Goal: Task Accomplishment & Management: Complete application form

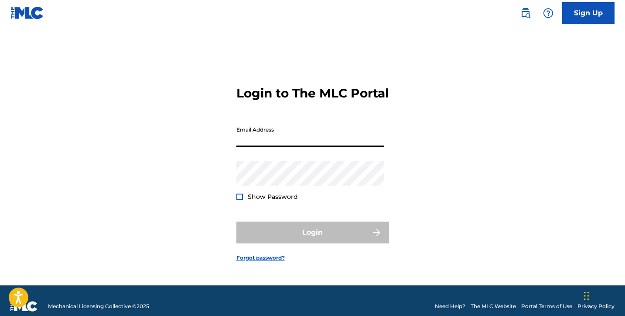
click at [310, 144] on input "Email Address" at bounding box center [311, 134] width 148 height 25
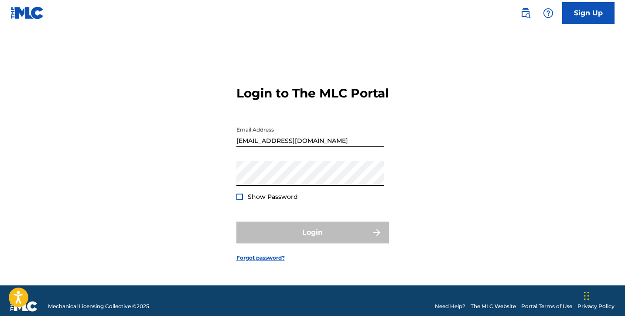
type input "[EMAIL_ADDRESS][DOMAIN_NAME]"
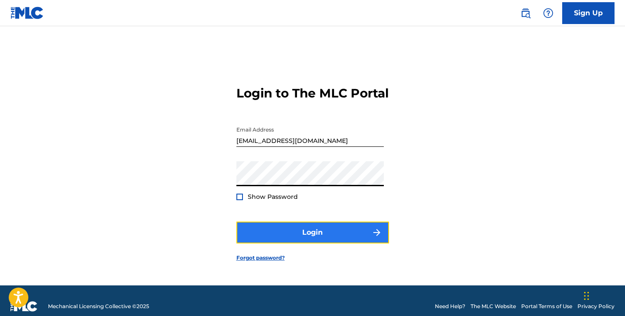
click at [312, 243] on button "Login" at bounding box center [313, 232] width 153 height 22
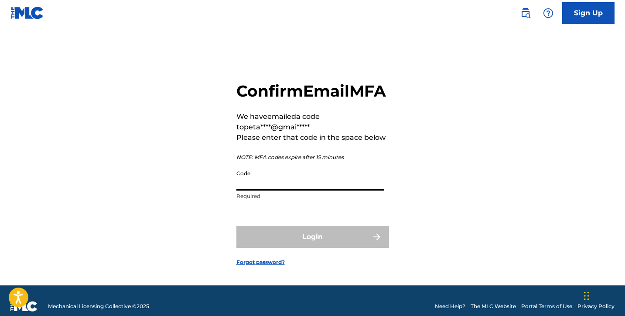
click at [251, 190] on input "Code" at bounding box center [311, 177] width 148 height 25
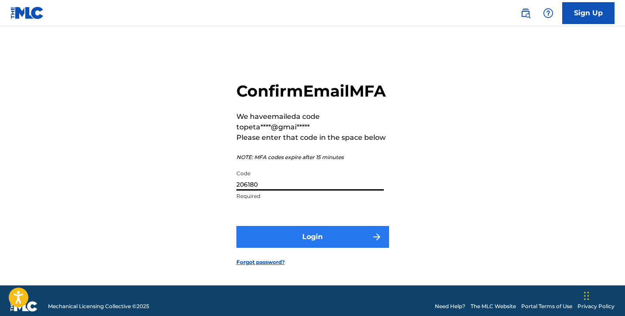
type input "206180"
click at [302, 247] on button "Login" at bounding box center [313, 237] width 153 height 22
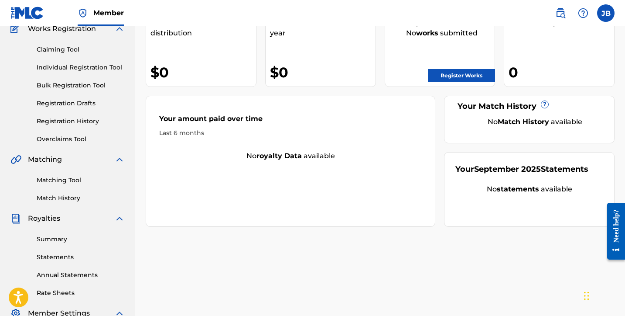
scroll to position [80, 0]
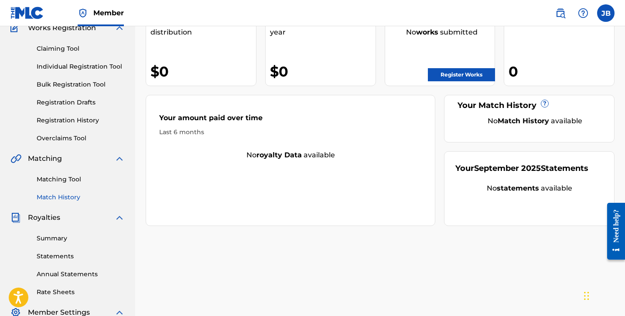
click at [58, 196] on link "Match History" at bounding box center [81, 196] width 88 height 9
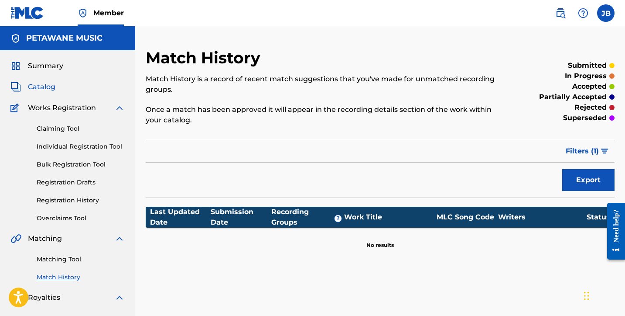
click at [46, 86] on span "Catalog" at bounding box center [41, 87] width 27 height 10
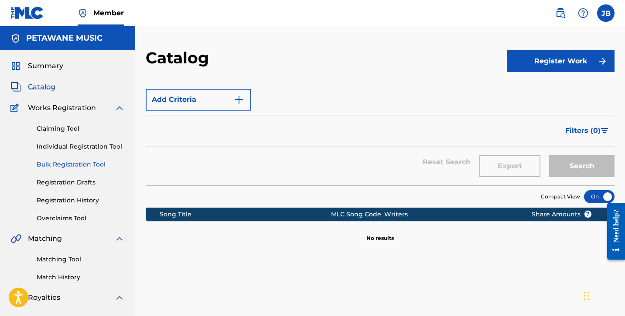
click at [67, 163] on link "Bulk Registration Tool" at bounding box center [81, 164] width 88 height 9
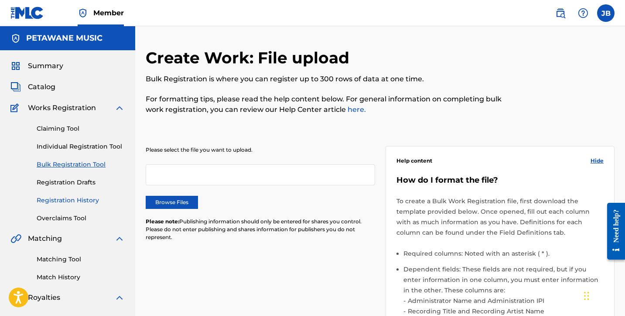
click at [69, 199] on link "Registration History" at bounding box center [81, 200] width 88 height 9
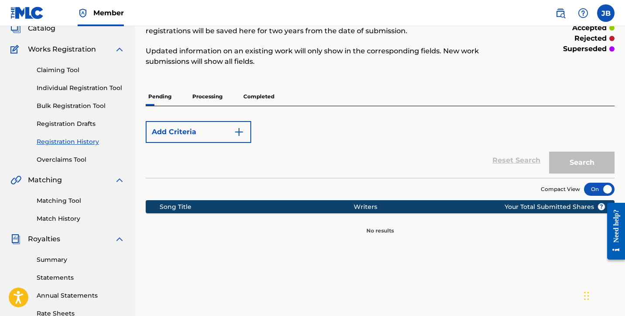
scroll to position [59, 0]
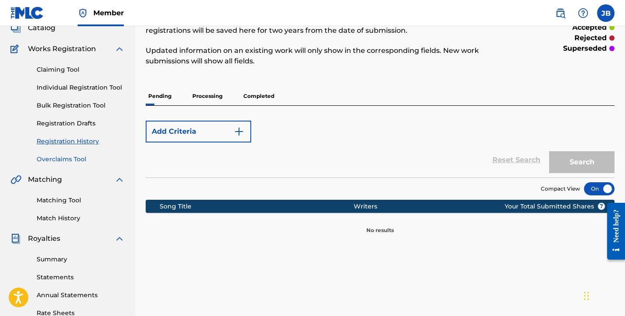
click at [68, 159] on link "Overclaims Tool" at bounding box center [81, 158] width 88 height 9
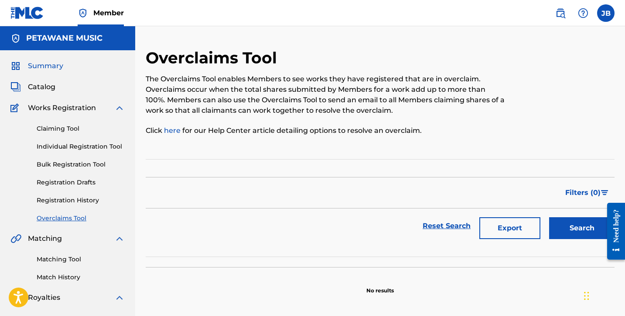
click at [45, 68] on span "Summary" at bounding box center [45, 66] width 35 height 10
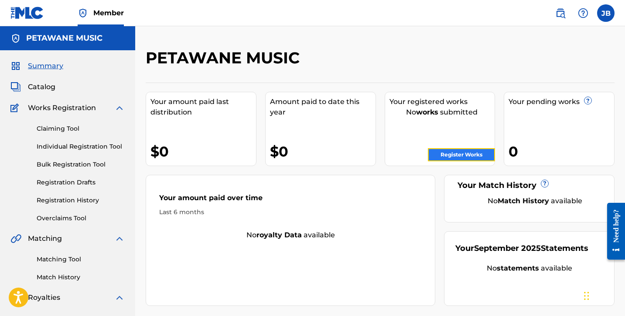
click at [445, 153] on link "Register Works" at bounding box center [461, 154] width 67 height 13
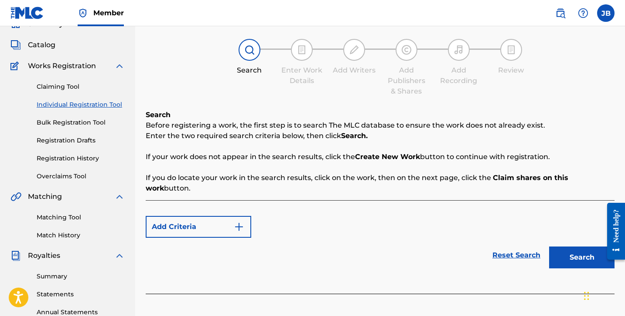
scroll to position [46, 0]
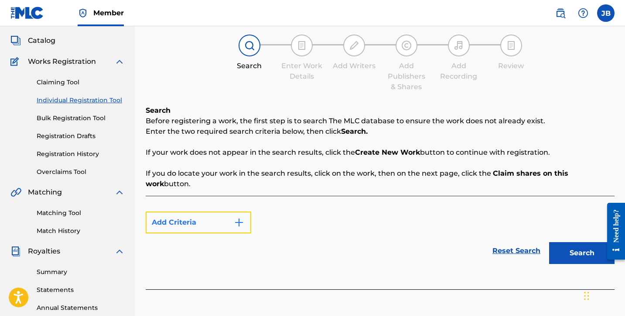
click at [242, 217] on img "Search Form" at bounding box center [239, 222] width 10 height 10
click at [239, 217] on img "Search Form" at bounding box center [239, 222] width 10 height 10
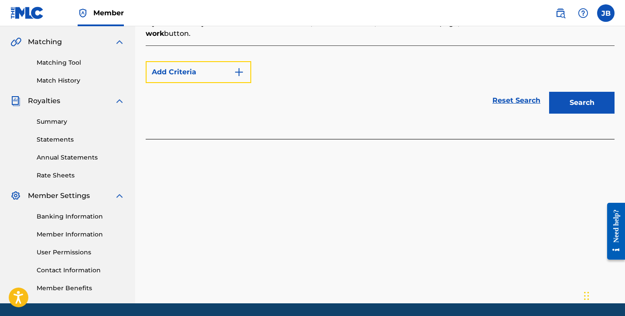
scroll to position [200, 0]
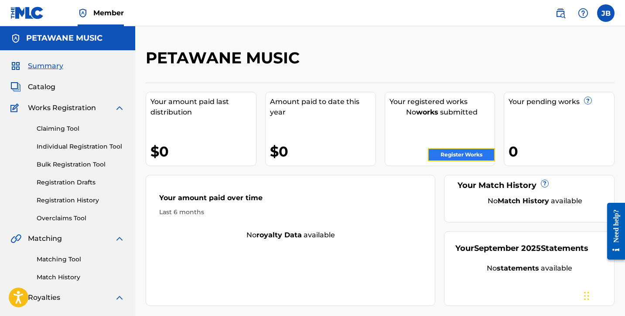
click at [466, 156] on link "Register Works" at bounding box center [461, 154] width 67 height 13
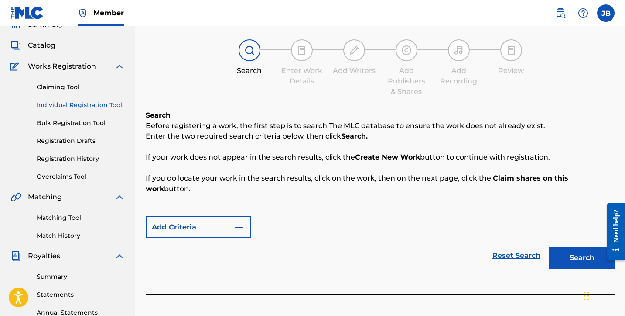
scroll to position [40, 0]
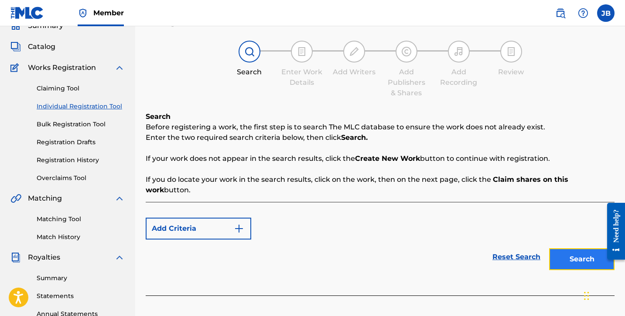
click at [563, 252] on button "Search" at bounding box center [581, 259] width 65 height 22
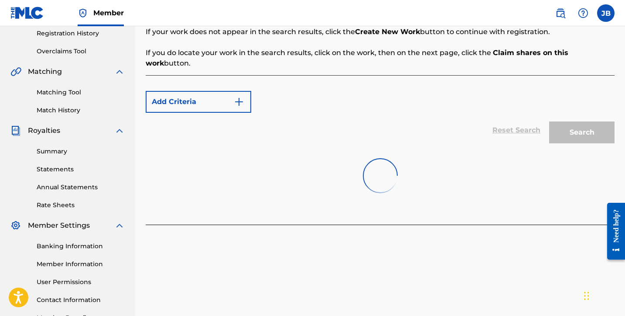
scroll to position [167, 0]
click at [580, 236] on button "Create new work" at bounding box center [577, 244] width 75 height 22
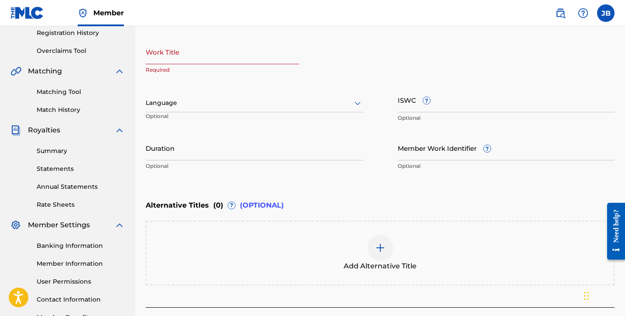
click at [206, 57] on input "Work Title" at bounding box center [223, 51] width 154 height 25
type input "Just You AndMe"
click at [359, 101] on icon at bounding box center [358, 103] width 10 height 10
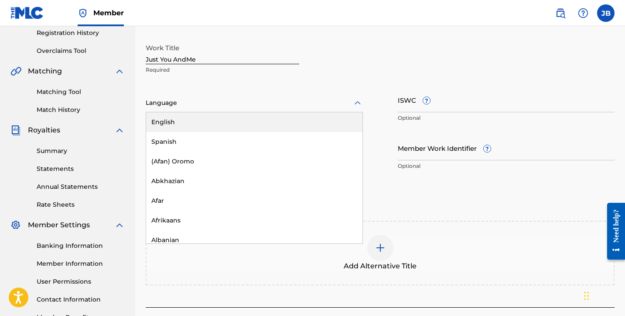
click at [234, 128] on div "English" at bounding box center [254, 122] width 216 height 20
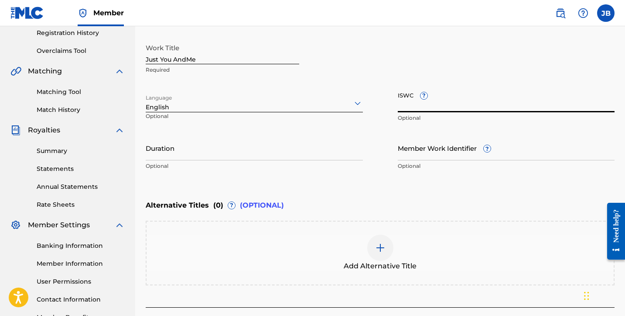
click at [447, 106] on input "ISWC ?" at bounding box center [506, 99] width 217 height 25
paste input "QT4UX2500004"
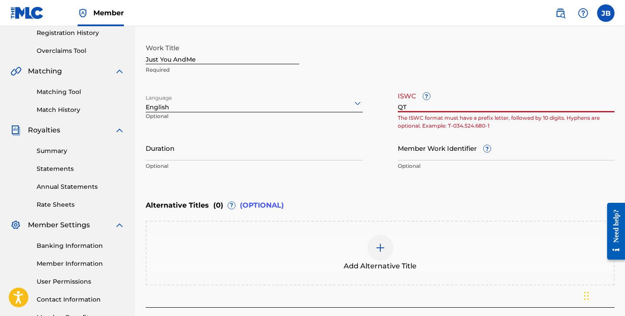
type input "Q"
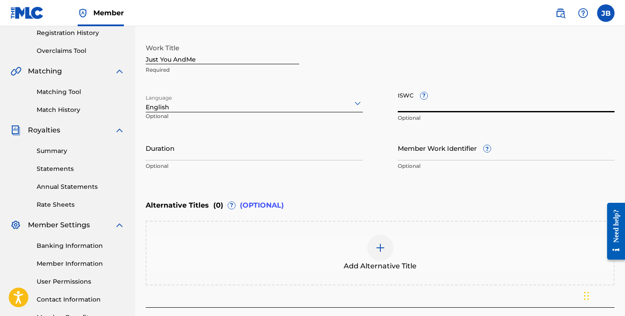
click at [407, 102] on input "ISWC ?" at bounding box center [506, 99] width 217 height 25
paste input "T3301790483"
type input "T3301790483"
click at [236, 155] on input "Duration" at bounding box center [254, 147] width 217 height 25
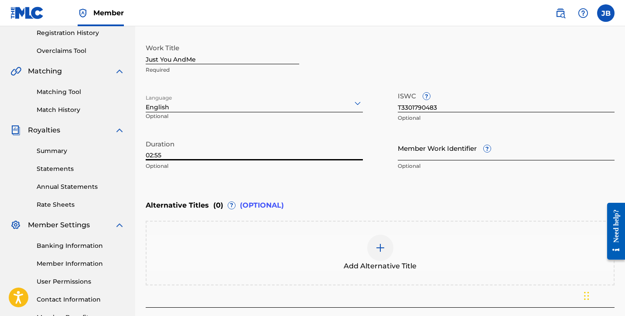
type input "02:55"
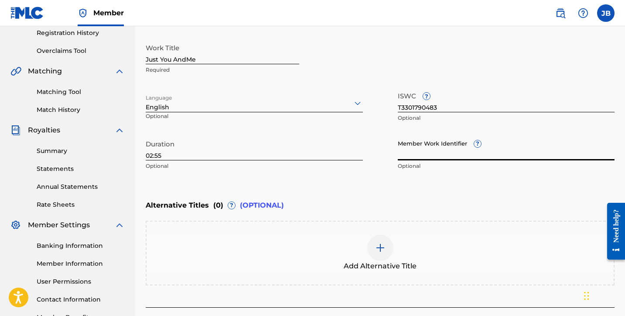
click at [431, 155] on input "Member Work Identifier ?" at bounding box center [506, 147] width 217 height 25
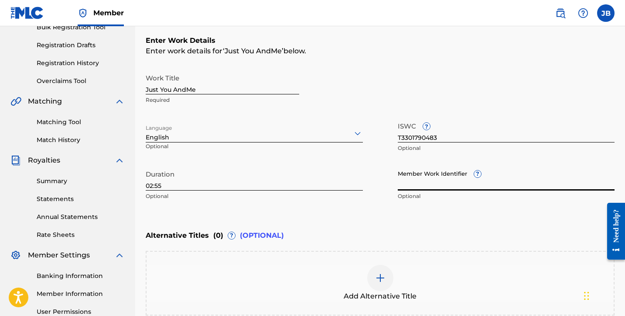
scroll to position [139, 0]
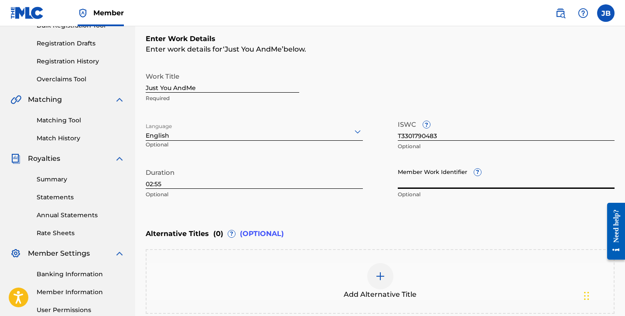
click at [185, 88] on input "Just You AndMe" at bounding box center [223, 80] width 154 height 25
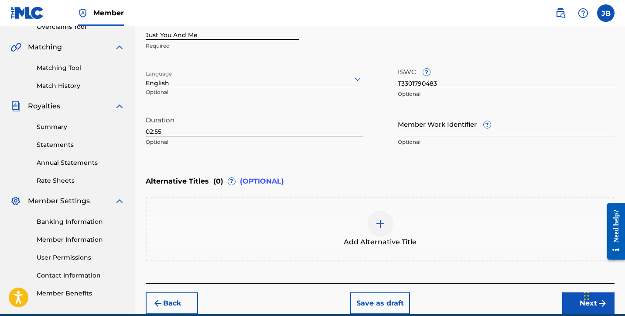
scroll to position [231, 0]
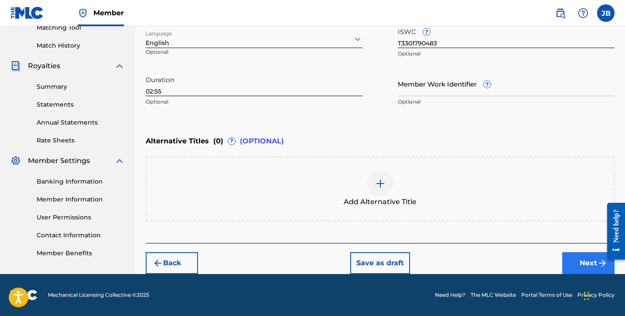
type input "Just You And Me"
click at [589, 258] on button "Next" at bounding box center [589, 263] width 52 height 22
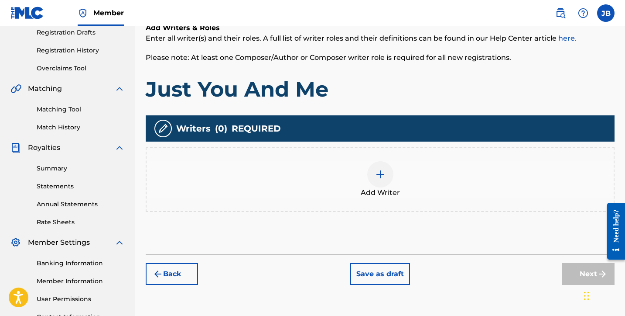
scroll to position [158, 0]
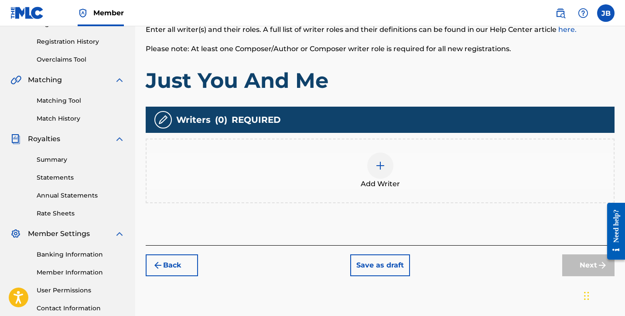
click at [381, 170] on img at bounding box center [380, 165] width 10 height 10
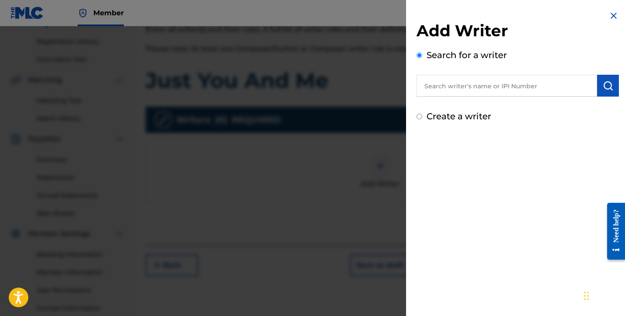
click at [549, 90] on input "text" at bounding box center [507, 86] width 181 height 22
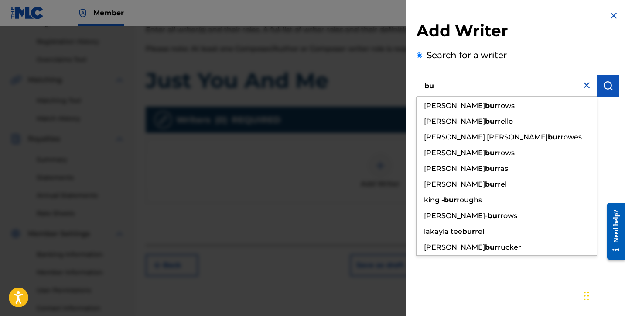
type input "b"
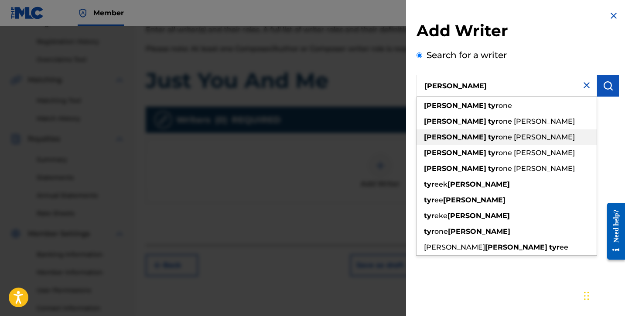
click at [496, 133] on div "[PERSON_NAME] one [PERSON_NAME]" at bounding box center [507, 137] width 180 height 16
type input "[PERSON_NAME]"
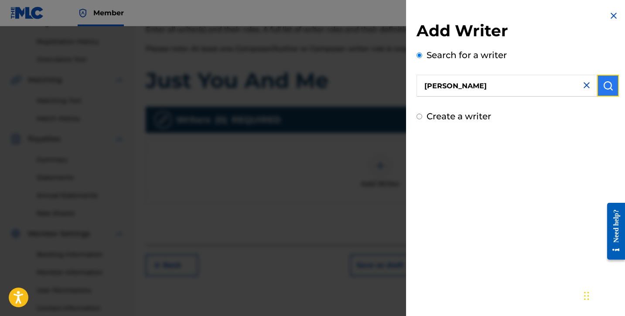
click at [605, 91] on button "submit" at bounding box center [608, 86] width 22 height 22
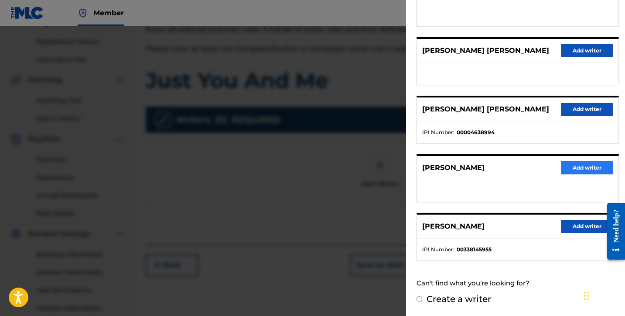
scroll to position [136, 0]
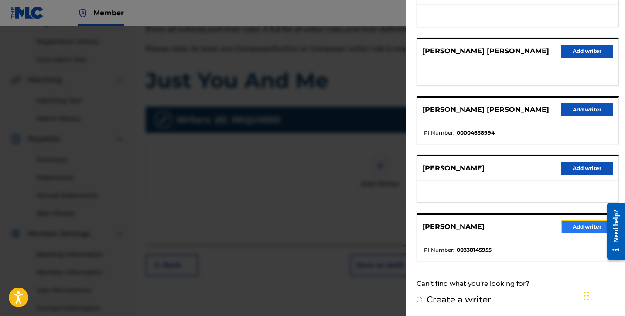
click at [577, 226] on button "Add writer" at bounding box center [587, 226] width 52 height 13
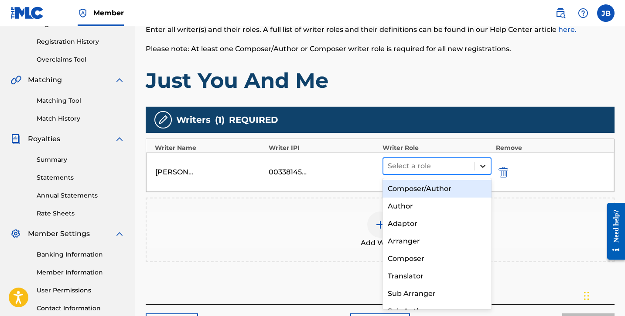
click at [482, 167] on icon at bounding box center [483, 165] width 9 height 9
click at [438, 191] on div "Composer/Author" at bounding box center [437, 188] width 109 height 17
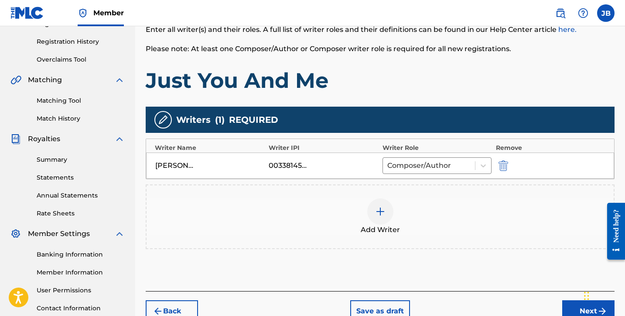
click at [382, 209] on img at bounding box center [380, 211] width 10 height 10
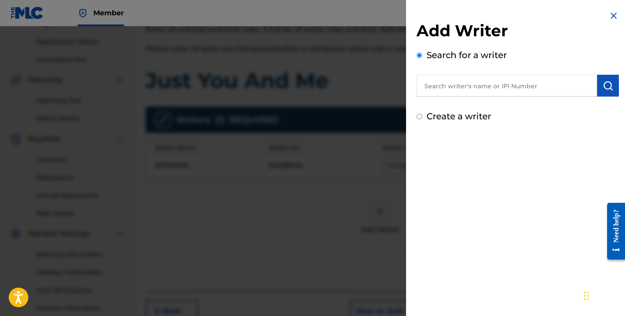
click at [452, 85] on input "text" at bounding box center [507, 86] width 181 height 22
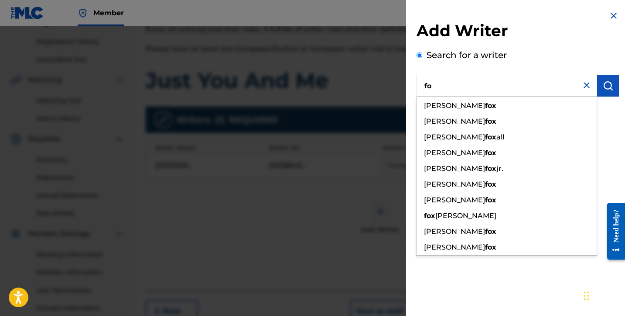
type input "f"
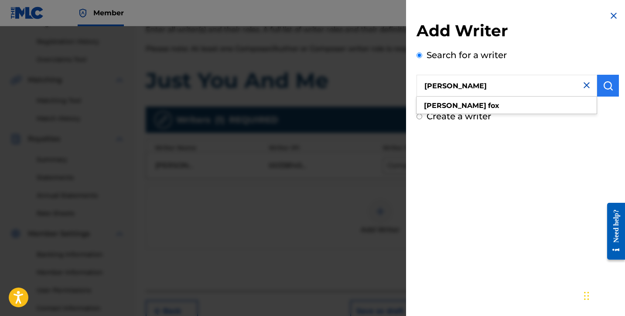
type input "[PERSON_NAME]"
click at [604, 94] on button "submit" at bounding box center [608, 86] width 22 height 22
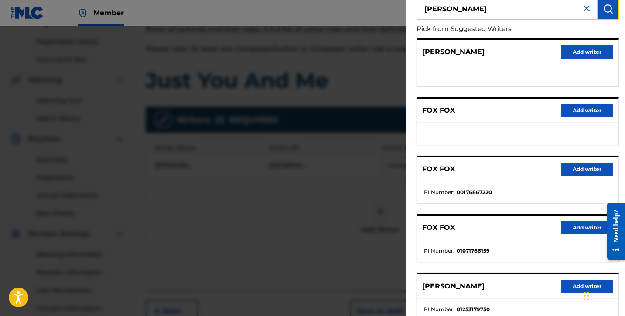
scroll to position [108, 0]
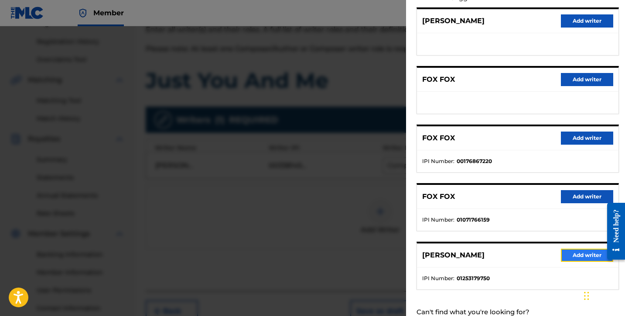
click at [573, 255] on button "Add writer" at bounding box center [587, 254] width 52 height 13
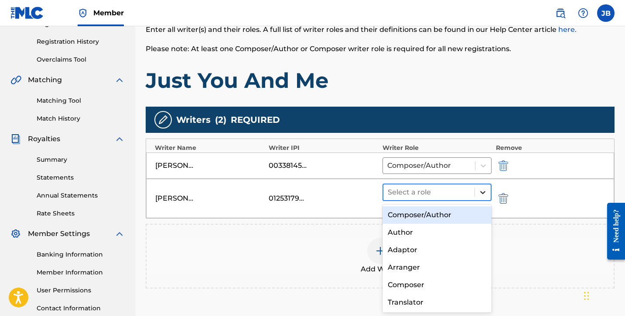
click at [484, 192] on icon at bounding box center [482, 192] width 5 height 3
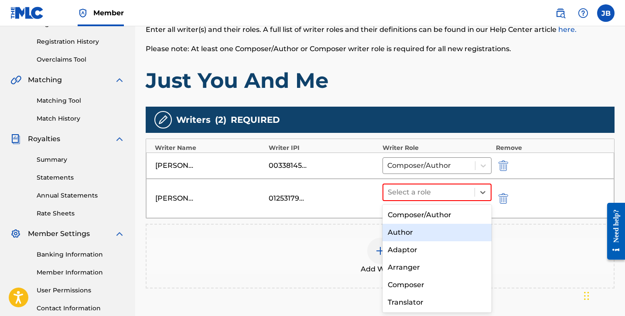
click at [424, 230] on div "Author" at bounding box center [437, 231] width 109 height 17
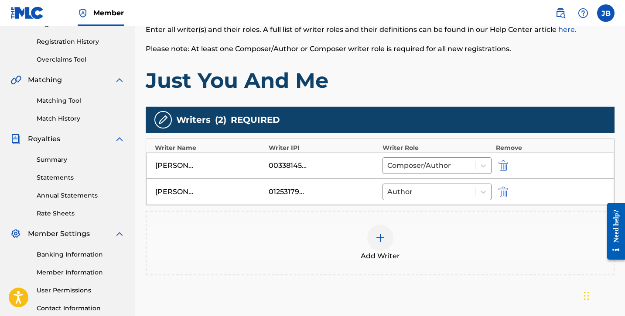
click at [382, 236] on img at bounding box center [380, 237] width 10 height 10
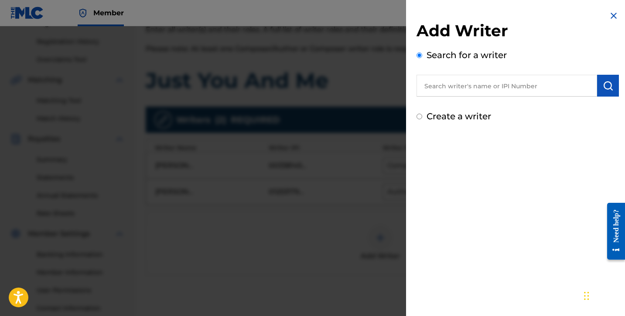
click at [502, 88] on input "text" at bounding box center [507, 86] width 181 height 22
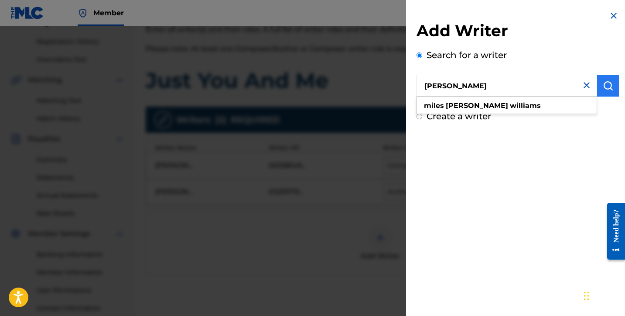
type input "[PERSON_NAME]"
click at [603, 84] on img "submit" at bounding box center [608, 85] width 10 height 10
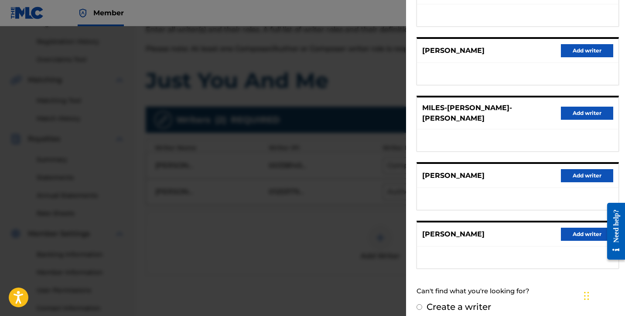
scroll to position [119, 0]
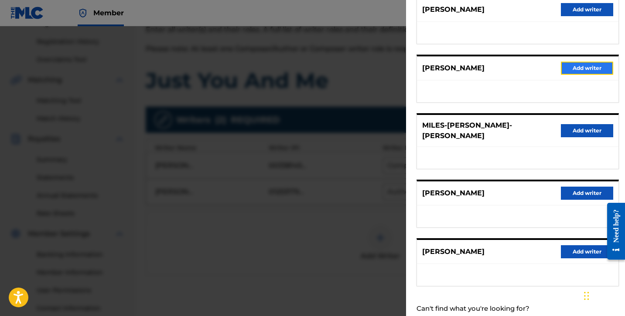
click at [574, 69] on button "Add writer" at bounding box center [587, 68] width 52 height 13
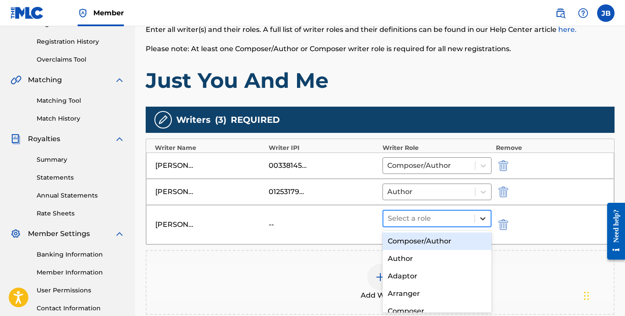
click at [482, 220] on icon at bounding box center [483, 218] width 9 height 9
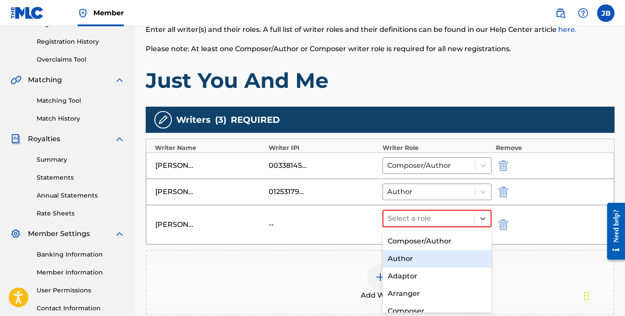
click at [439, 257] on div "Author" at bounding box center [437, 258] width 109 height 17
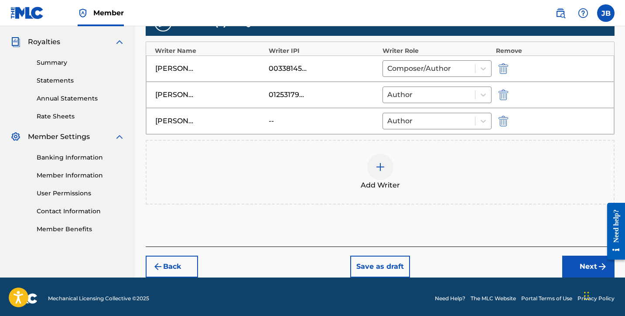
scroll to position [259, 0]
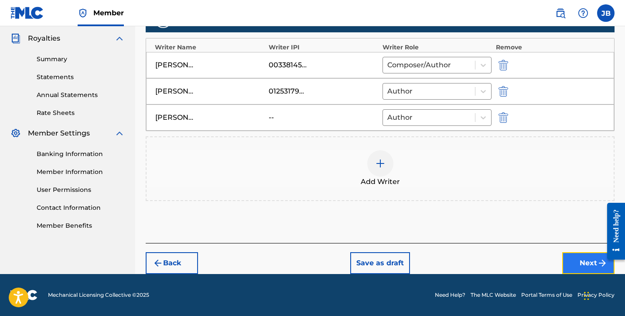
click at [588, 259] on button "Next" at bounding box center [589, 263] width 52 height 22
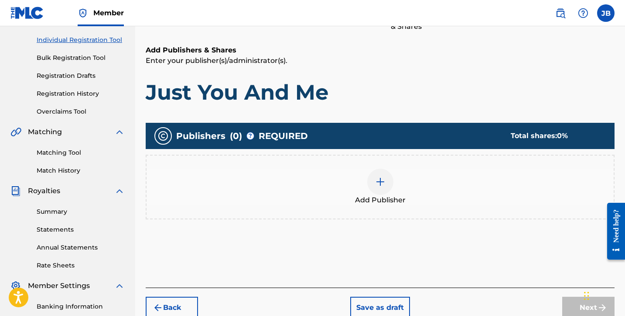
scroll to position [39, 0]
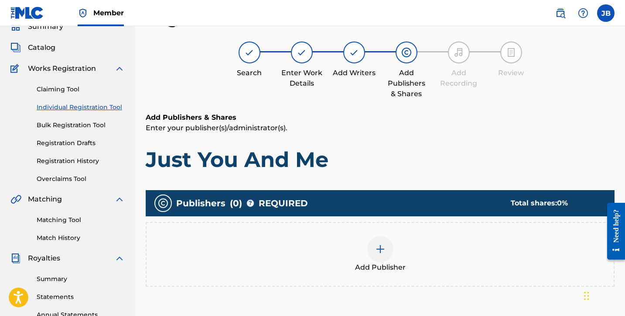
click at [381, 247] on img at bounding box center [380, 249] width 10 height 10
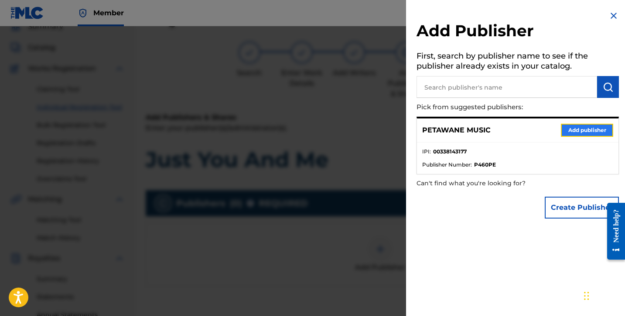
click at [581, 128] on button "Add publisher" at bounding box center [587, 130] width 52 height 13
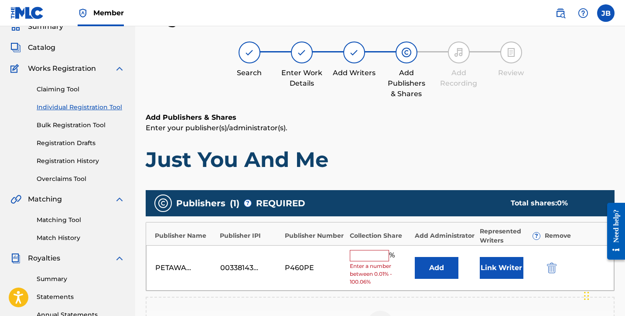
click at [365, 257] on input "text" at bounding box center [369, 255] width 39 height 11
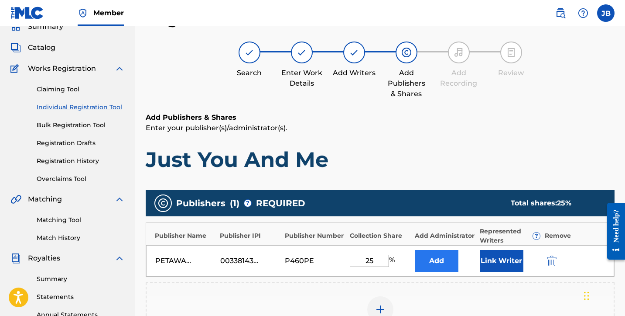
type input "25"
click at [434, 262] on button "Add" at bounding box center [437, 261] width 44 height 22
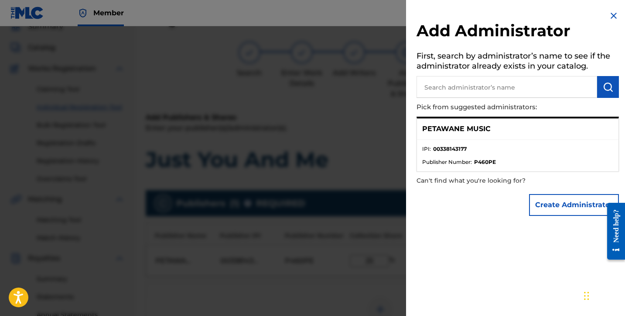
click at [528, 150] on li "IPI : 00338143177" at bounding box center [517, 151] width 191 height 13
click at [511, 89] on input "text" at bounding box center [507, 87] width 181 height 22
click at [542, 201] on button "Create Administrator" at bounding box center [574, 205] width 90 height 22
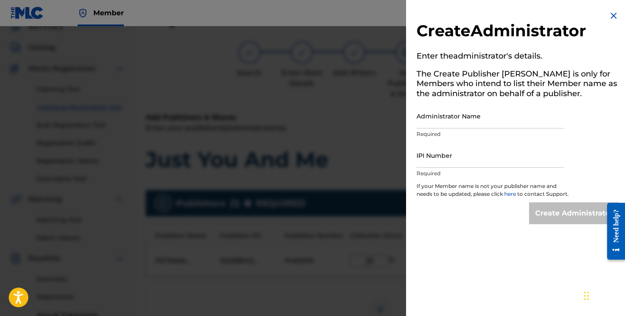
click at [611, 14] on img at bounding box center [614, 15] width 10 height 10
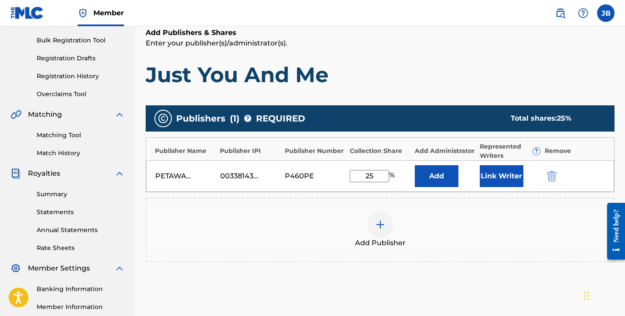
scroll to position [125, 0]
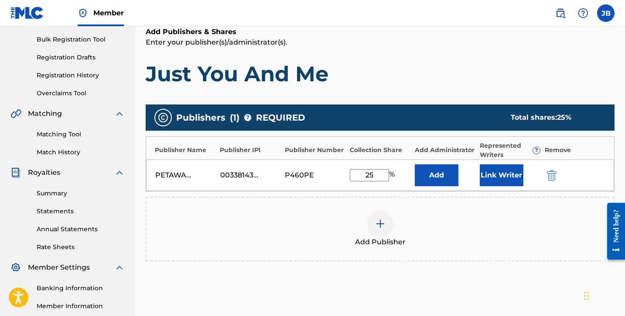
click at [381, 226] on img at bounding box center [380, 223] width 10 height 10
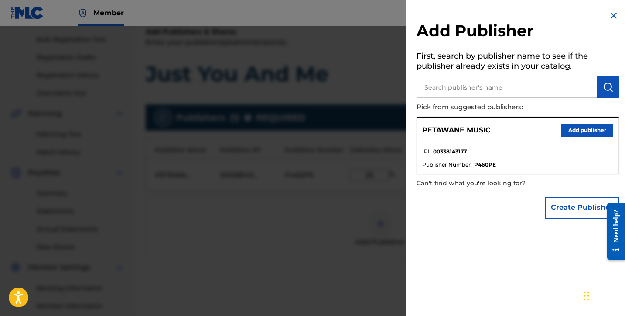
click at [613, 15] on img at bounding box center [614, 15] width 10 height 10
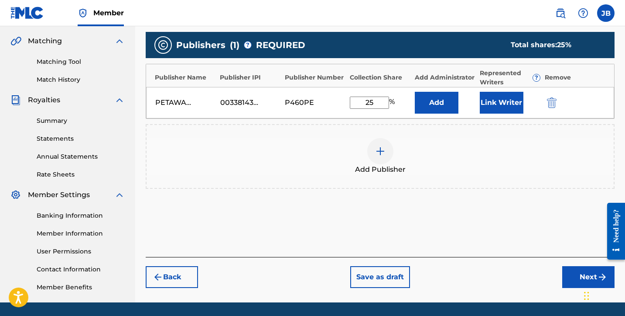
scroll to position [226, 0]
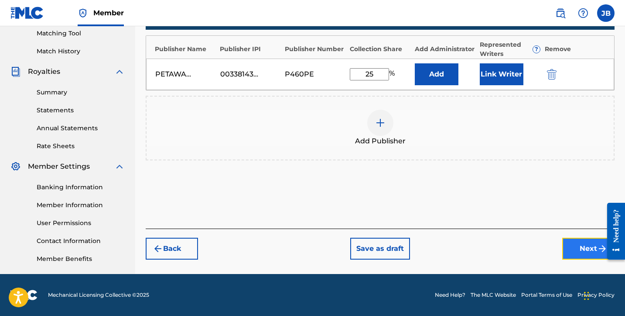
click at [592, 250] on button "Next" at bounding box center [589, 248] width 52 height 22
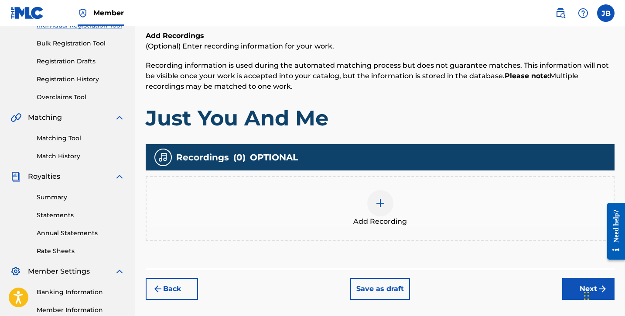
scroll to position [120, 0]
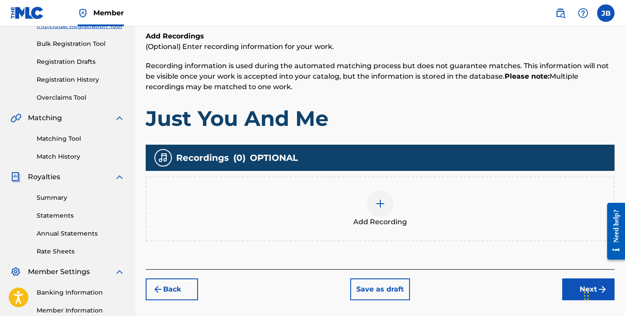
click at [381, 205] on img at bounding box center [380, 203] width 10 height 10
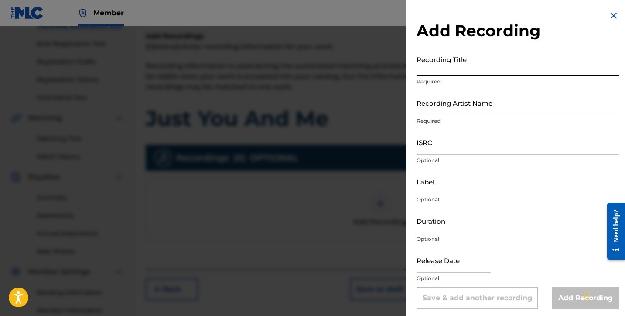
click at [449, 73] on input "Recording Title" at bounding box center [518, 63] width 202 height 25
type input "Just You And Me"
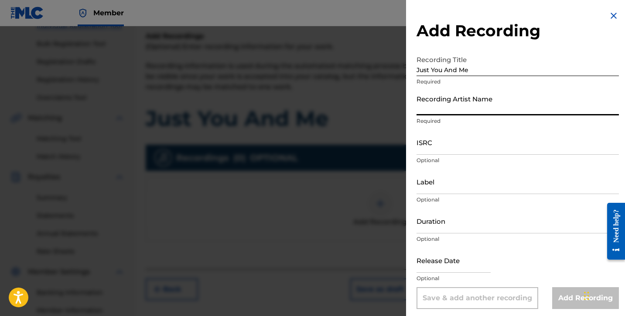
click at [447, 108] on input "Recording Artist Name" at bounding box center [518, 102] width 202 height 25
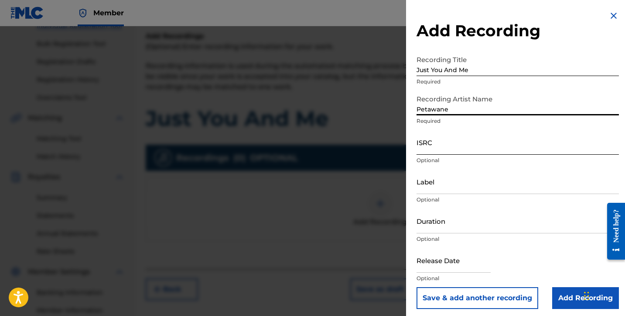
type input "Petawane"
click at [458, 147] on input "ISRC" at bounding box center [518, 142] width 202 height 25
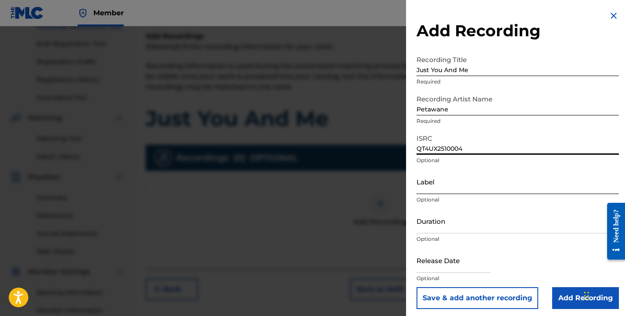
type input "QT4UX2510004"
click at [462, 185] on input "Label" at bounding box center [518, 181] width 202 height 25
type input "Petawanemusic Inc"
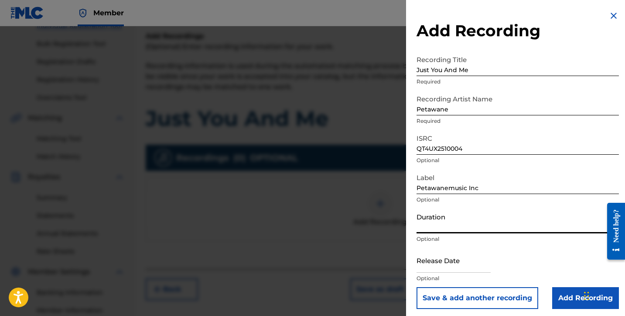
click at [473, 227] on input "Duration" at bounding box center [518, 220] width 202 height 25
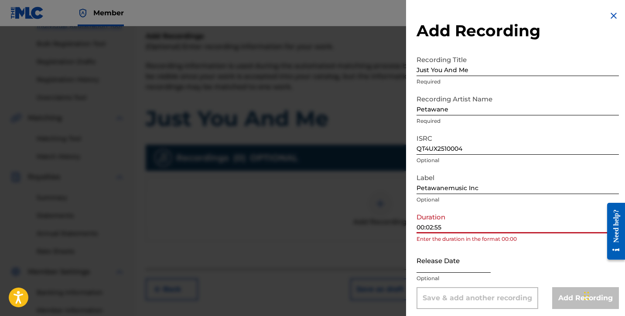
type input "00:02:55"
select select "8"
select select "2025"
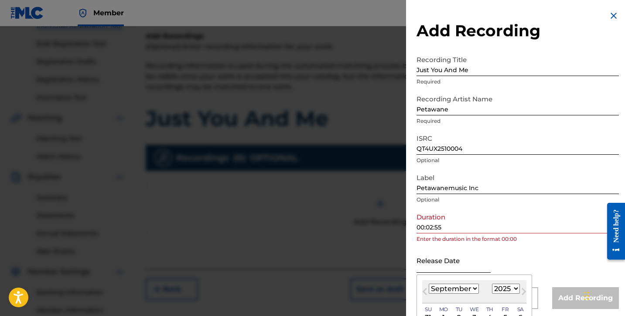
click at [468, 249] on input "text" at bounding box center [454, 259] width 74 height 25
click at [426, 228] on input "00:02:55" at bounding box center [518, 220] width 202 height 25
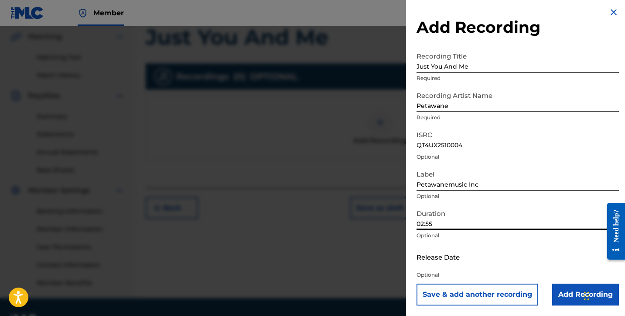
scroll to position [208, 0]
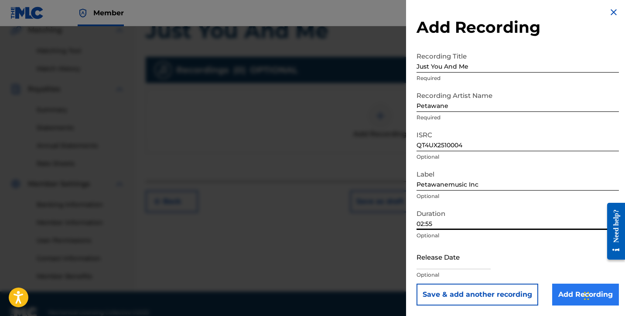
type input "02:55"
click at [574, 293] on input "Add Recording" at bounding box center [585, 294] width 67 height 22
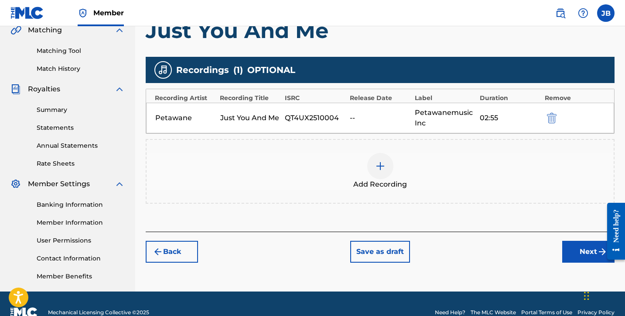
click at [379, 163] on img at bounding box center [380, 166] width 10 height 10
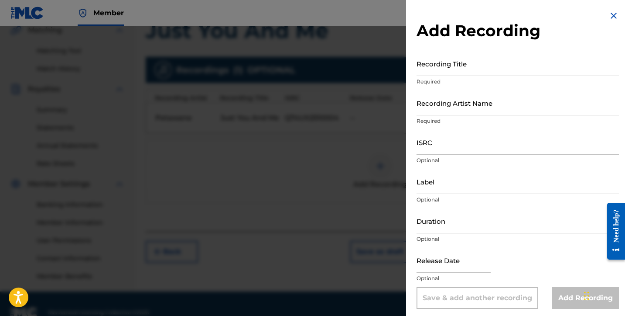
click at [611, 19] on img at bounding box center [614, 15] width 10 height 10
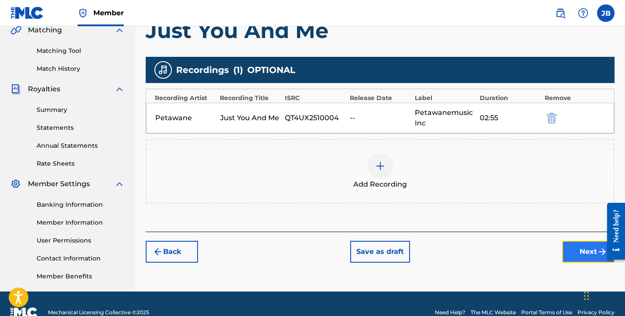
click at [591, 257] on button "Next" at bounding box center [589, 251] width 52 height 22
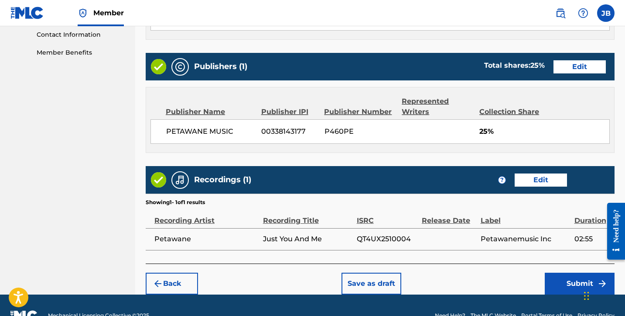
scroll to position [452, 0]
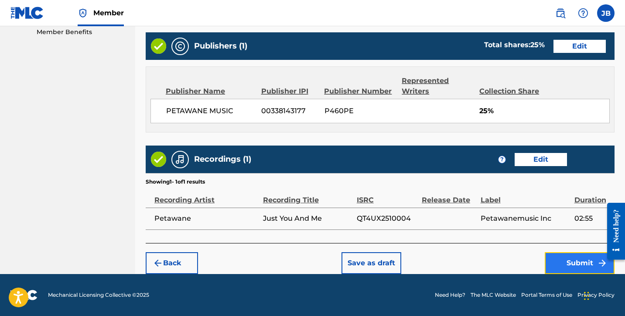
click at [576, 267] on button "Submit" at bounding box center [580, 263] width 70 height 22
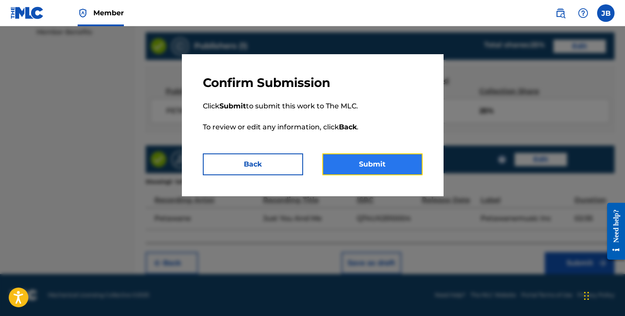
click at [379, 172] on button "Submit" at bounding box center [373, 164] width 100 height 22
